Goal: Information Seeking & Learning: Learn about a topic

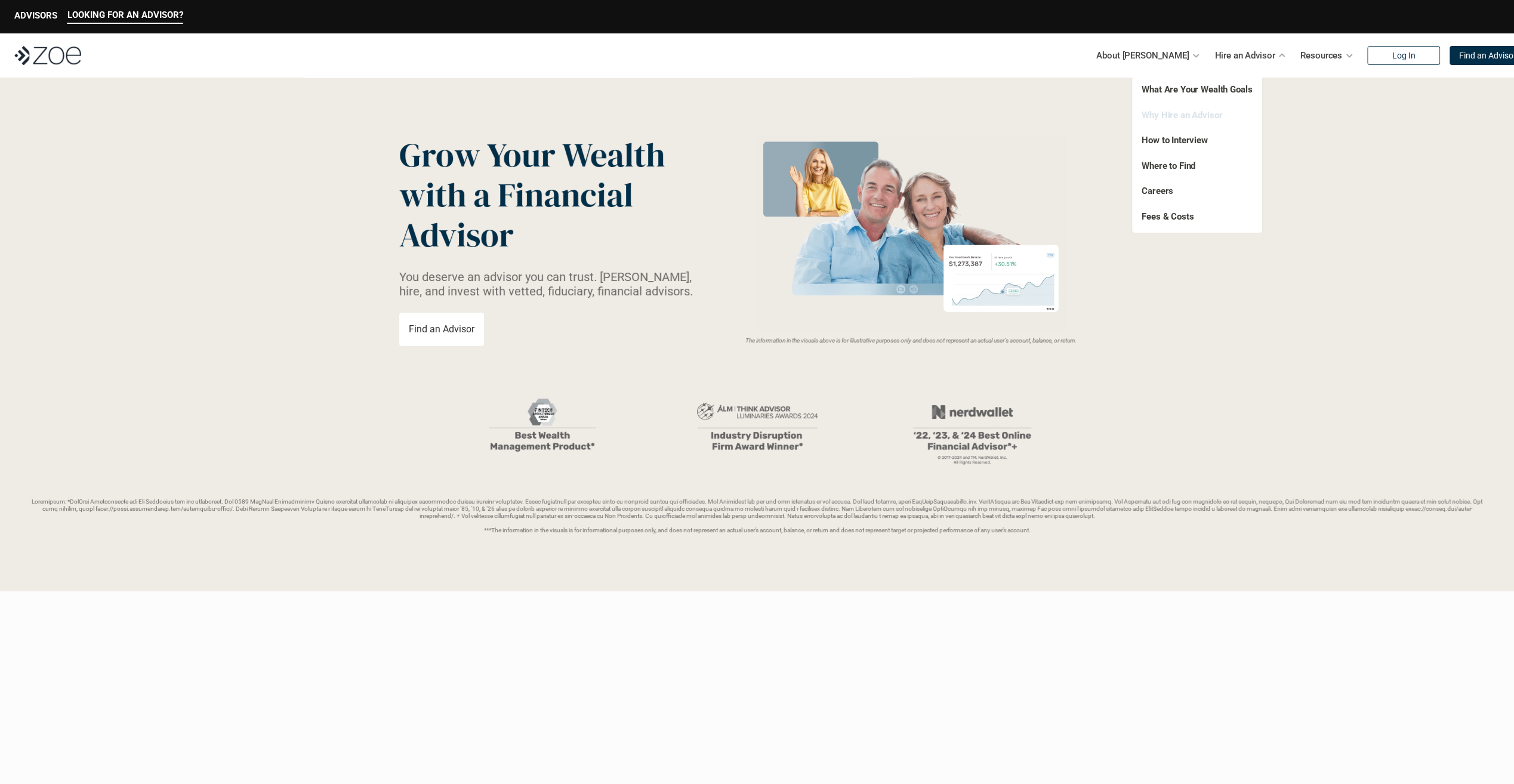
click at [1189, 116] on link "Why Hire an Advisor" at bounding box center [1182, 115] width 80 height 11
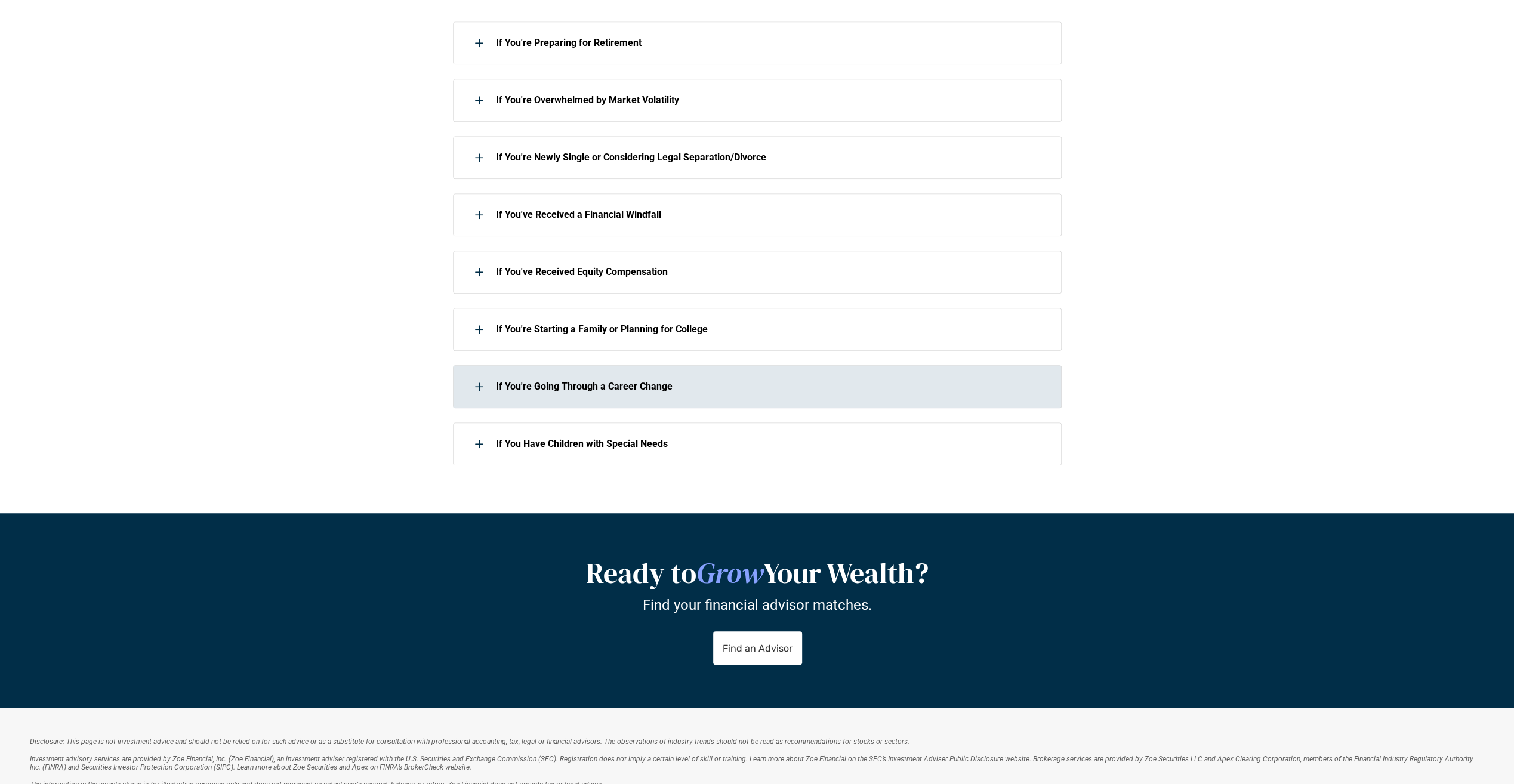
scroll to position [657, 0]
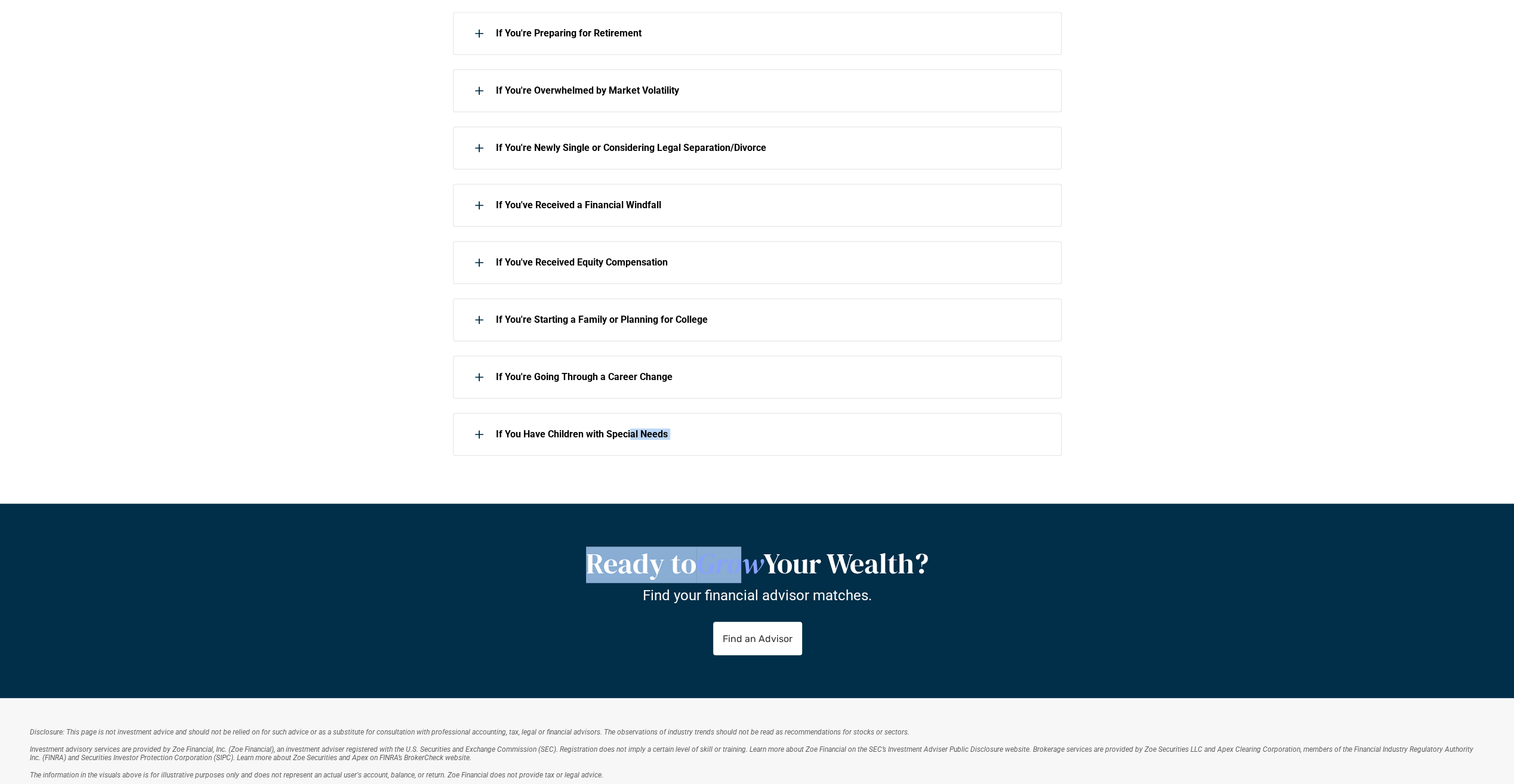
drag, startPoint x: 629, startPoint y: 447, endPoint x: 737, endPoint y: 528, distance: 135.0
click at [737, 528] on div "LOOKING FOR AN ADVISOR? ADVISORS About [PERSON_NAME] Hire an Advisor Resources …" at bounding box center [757, 190] width 1514 height 1694
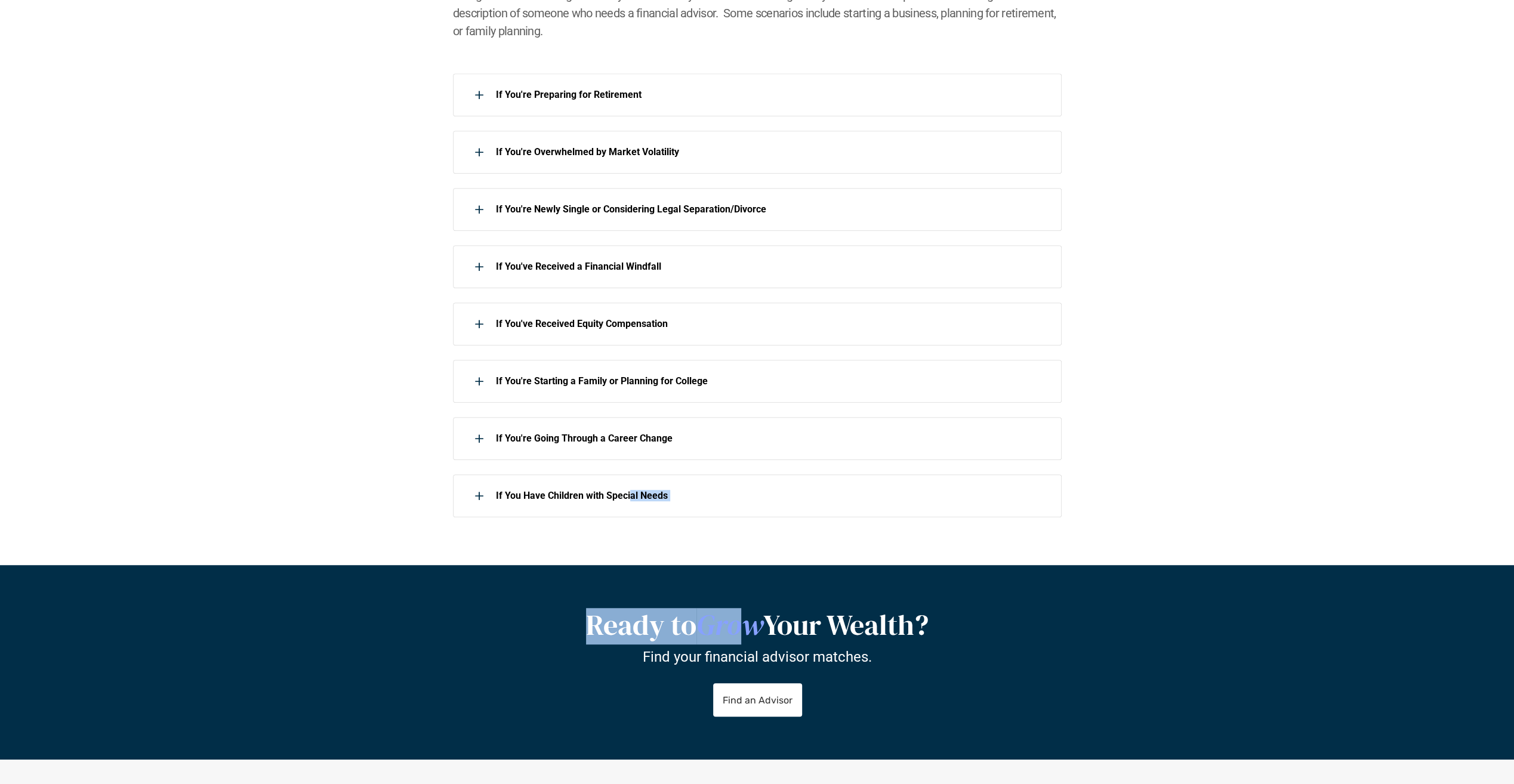
scroll to position [511, 0]
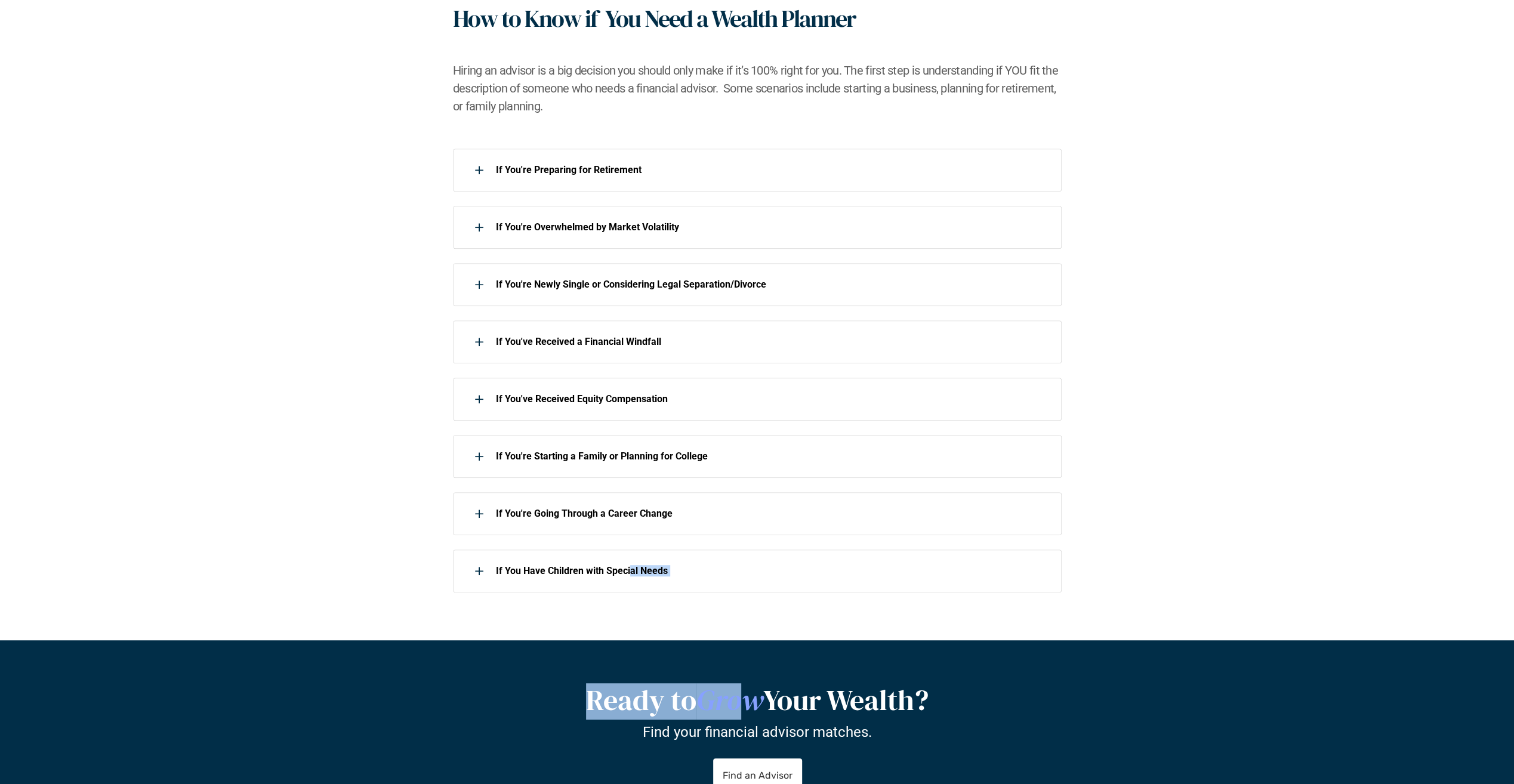
drag, startPoint x: 1109, startPoint y: 500, endPoint x: 1105, endPoint y: 420, distance: 80.1
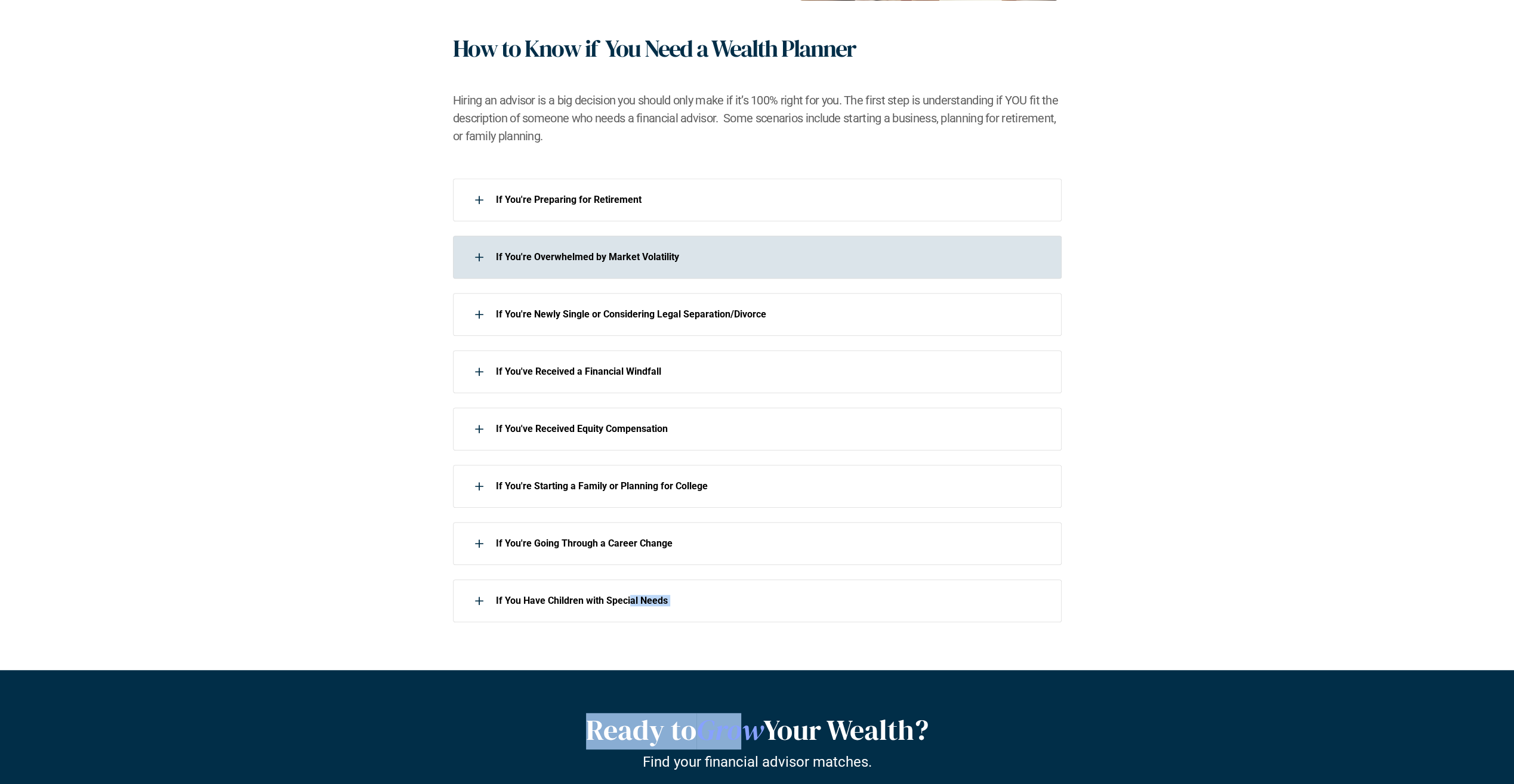
scroll to position [391, 0]
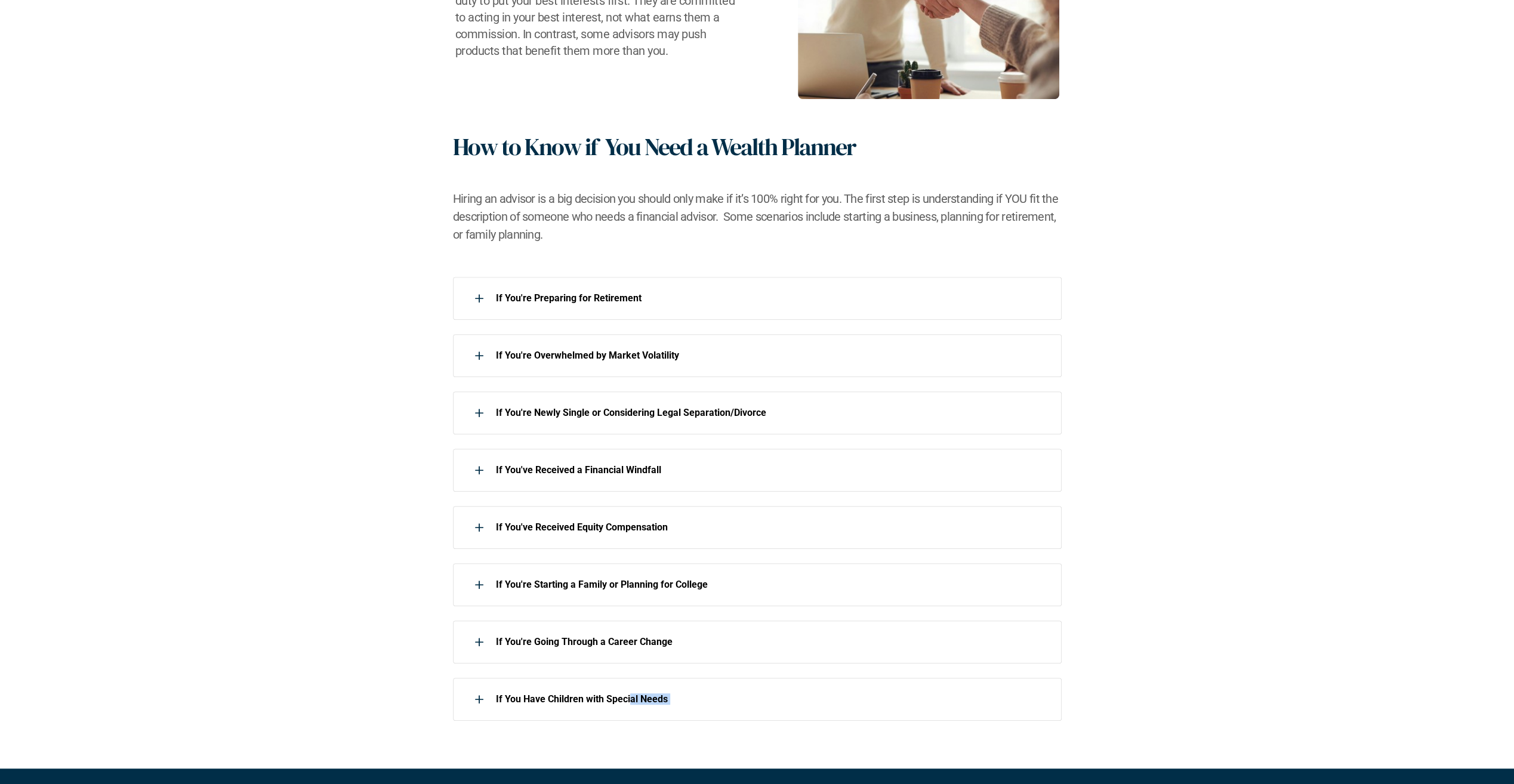
drag, startPoint x: 523, startPoint y: 151, endPoint x: 732, endPoint y: 249, distance: 230.8
click at [732, 249] on div "A fiduciary financial advisor offers holistic financial planning and investment…" at bounding box center [757, 307] width 1514 height 923
click at [708, 251] on div "A fiduciary financial advisor offers holistic financial planning and investment…" at bounding box center [757, 307] width 1514 height 923
drag, startPoint x: 648, startPoint y: 238, endPoint x: 406, endPoint y: 123, distance: 267.9
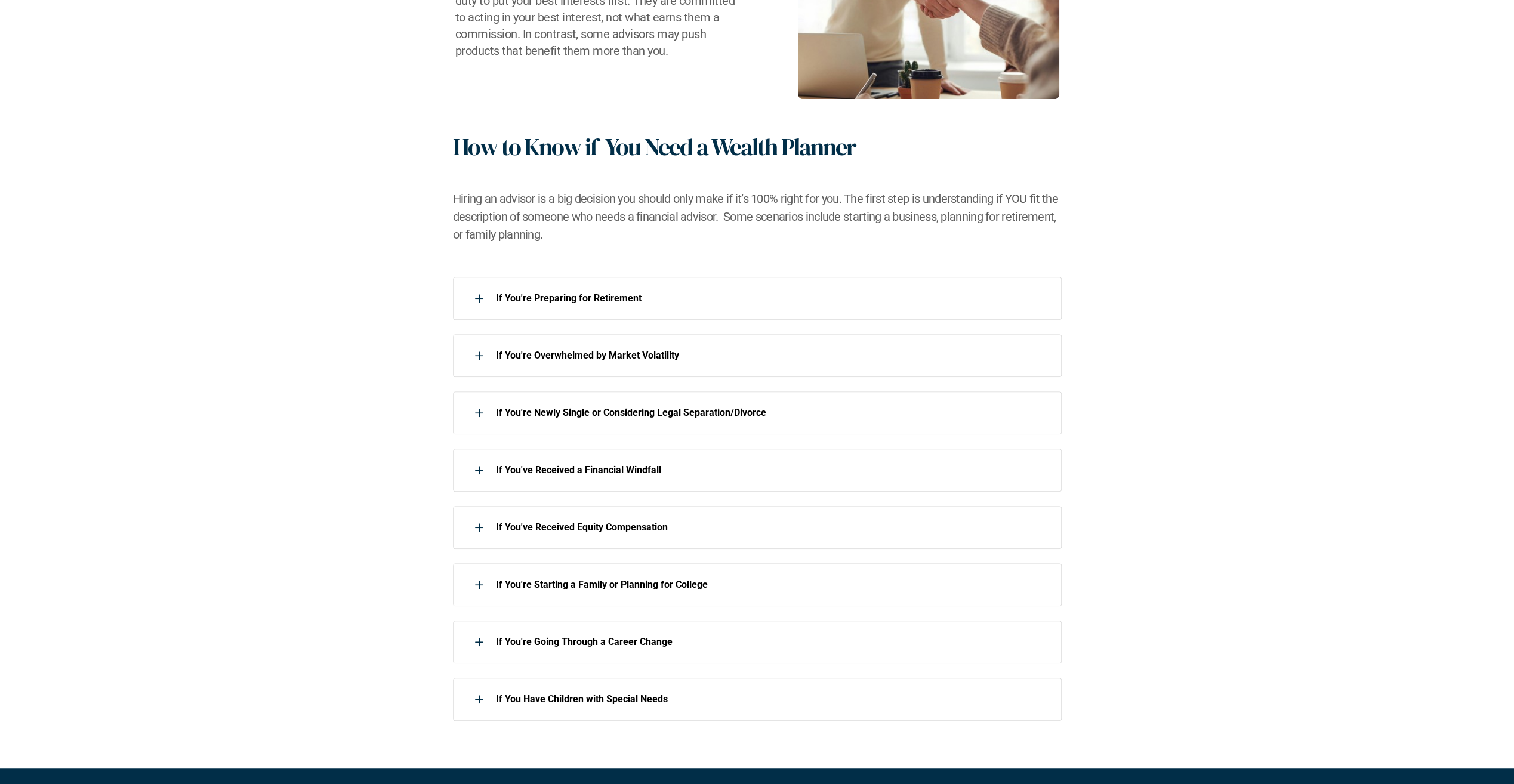
click at [406, 123] on div "A fiduciary financial advisor offers holistic financial planning and investment…" at bounding box center [757, 307] width 1514 height 923
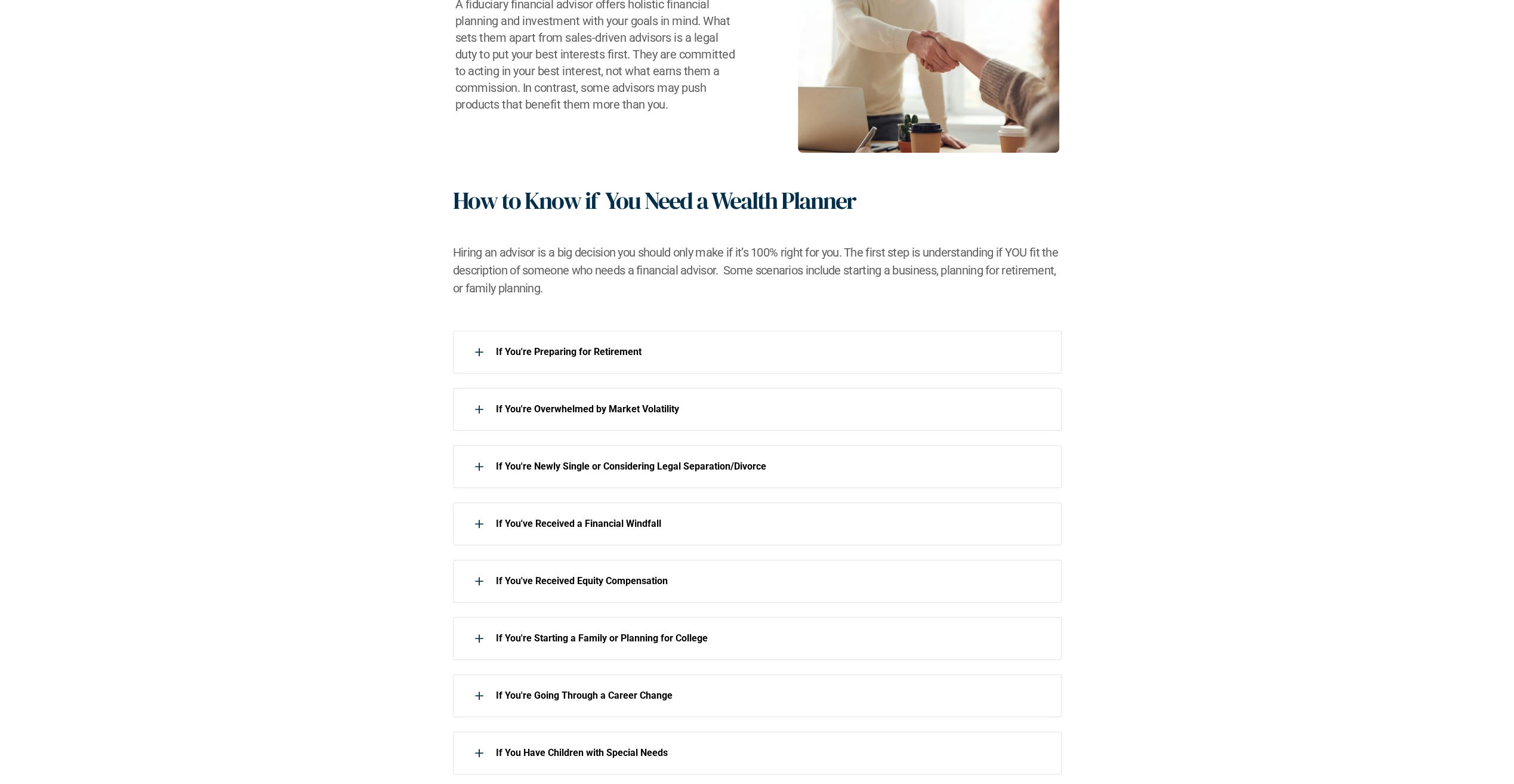
scroll to position [332, 0]
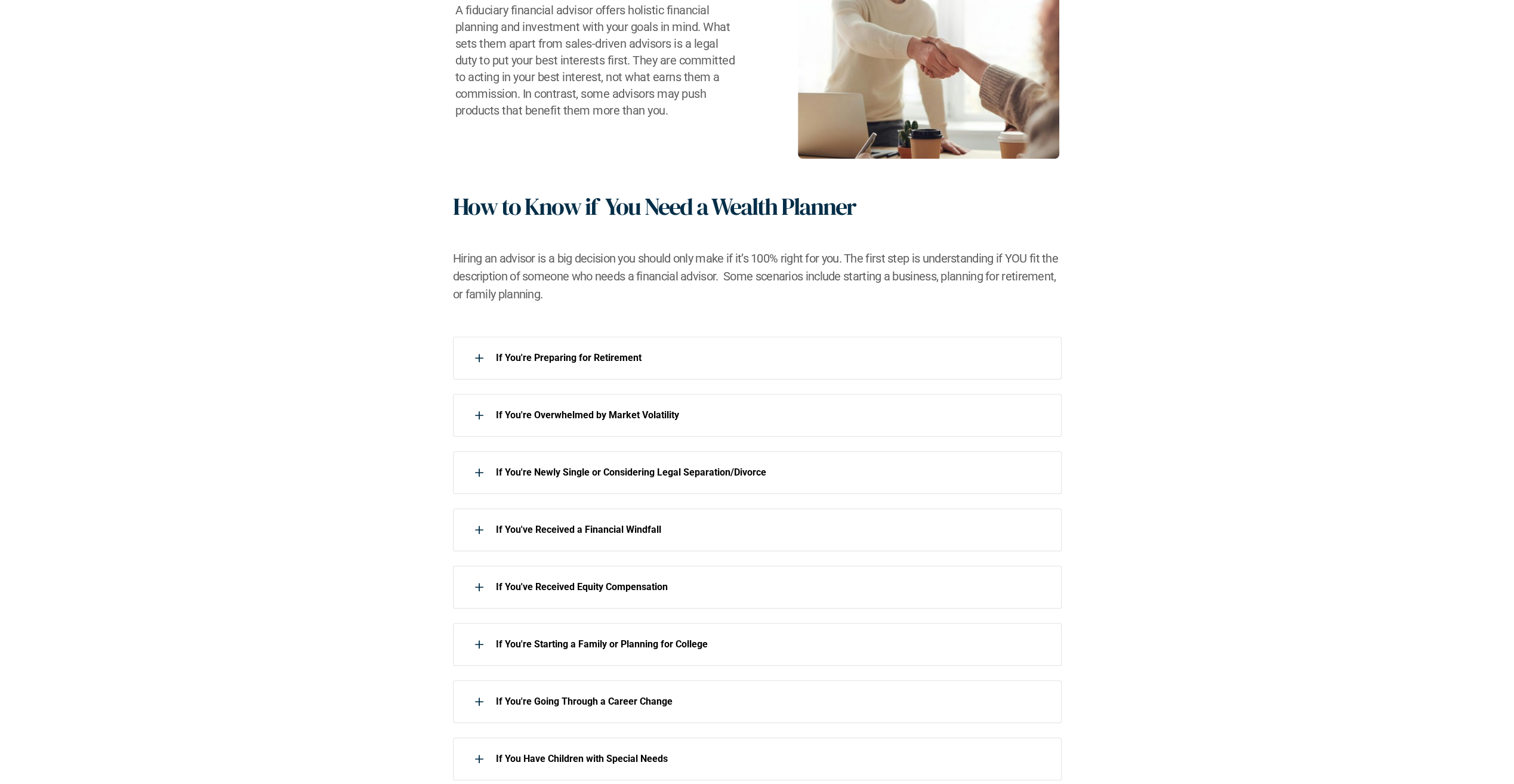
click at [707, 239] on div "How to Know if You Need a Wealth Planner Hiring an advisor is a big decision yo…" at bounding box center [757, 247] width 609 height 111
drag, startPoint x: 562, startPoint y: 187, endPoint x: 948, endPoint y: 289, distance: 399.2
click at [948, 289] on div "A fiduciary financial advisor offers holistic financial planning and investment…" at bounding box center [757, 367] width 1514 height 923
click at [948, 289] on h2 "Hiring an advisor is a big decision you should only make if it’s 100% right for…" at bounding box center [757, 276] width 609 height 54
click at [949, 303] on div "A fiduciary financial advisor offers holistic financial planning and investment…" at bounding box center [757, 367] width 1514 height 923
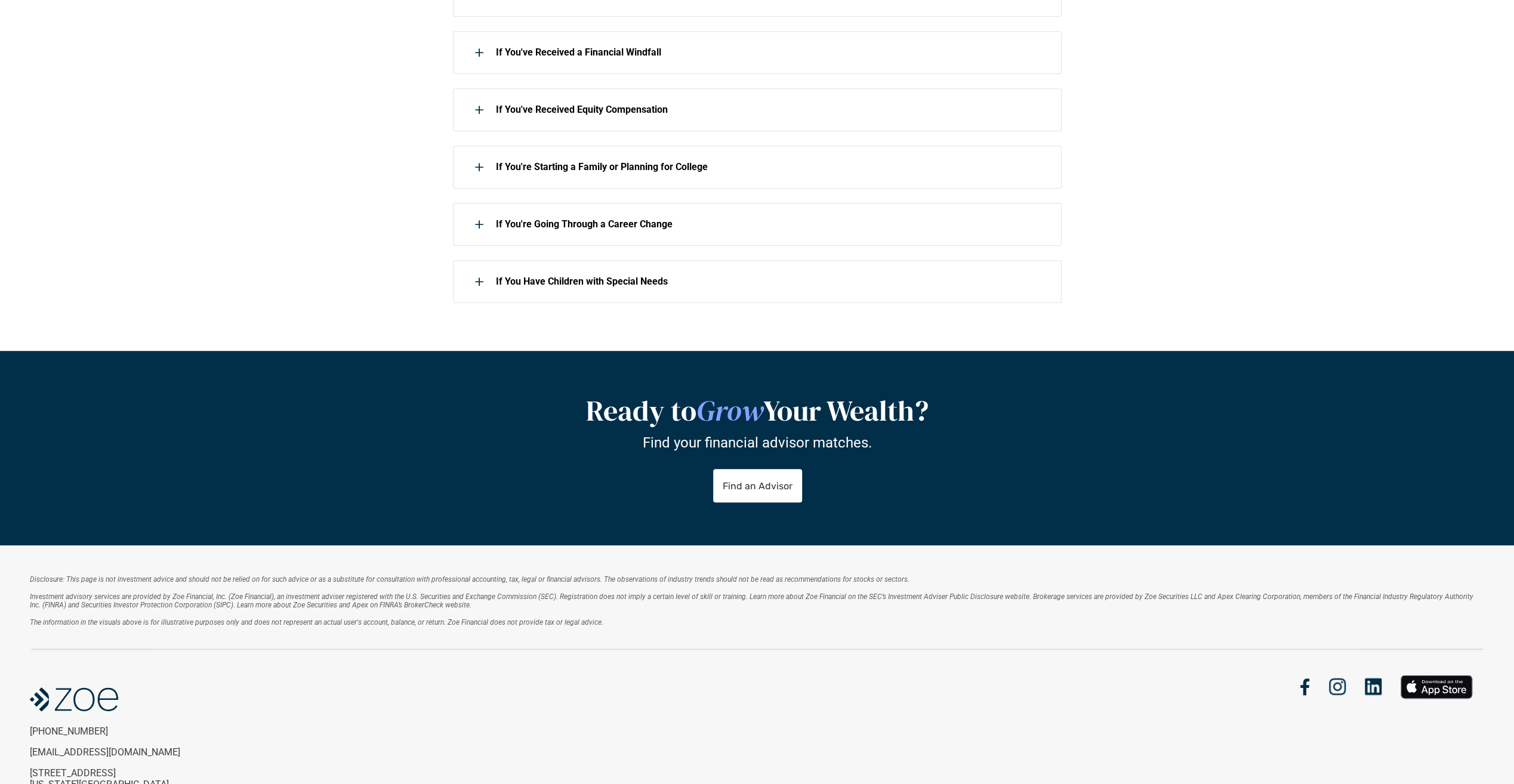
scroll to position [706, 0]
